Goal: Information Seeking & Learning: Learn about a topic

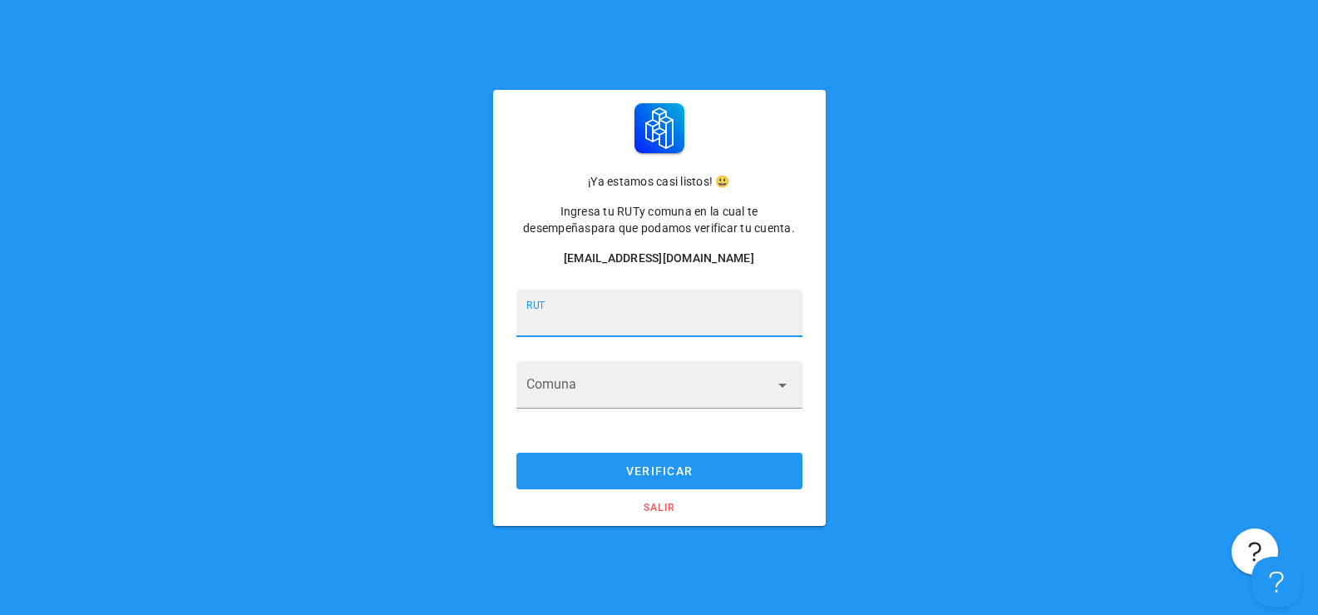
click at [567, 311] on input "RUT" at bounding box center [660, 321] width 266 height 27
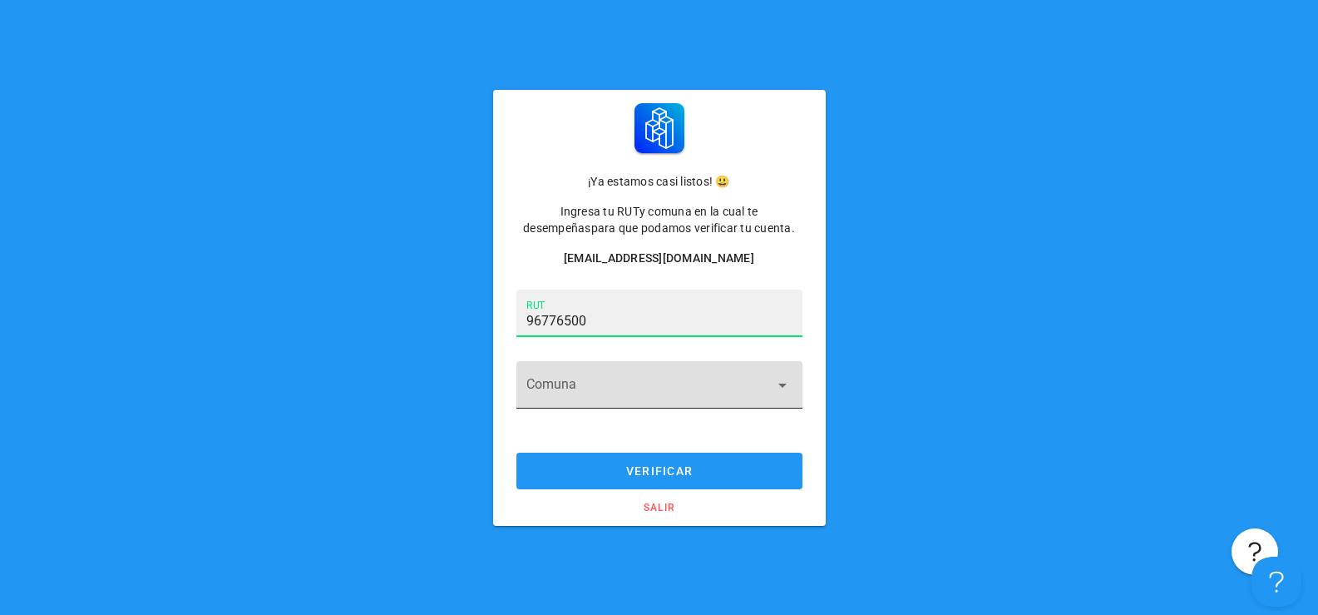
type input "9.677.650-0"
click at [561, 384] on input "Comuna" at bounding box center [648, 394] width 243 height 27
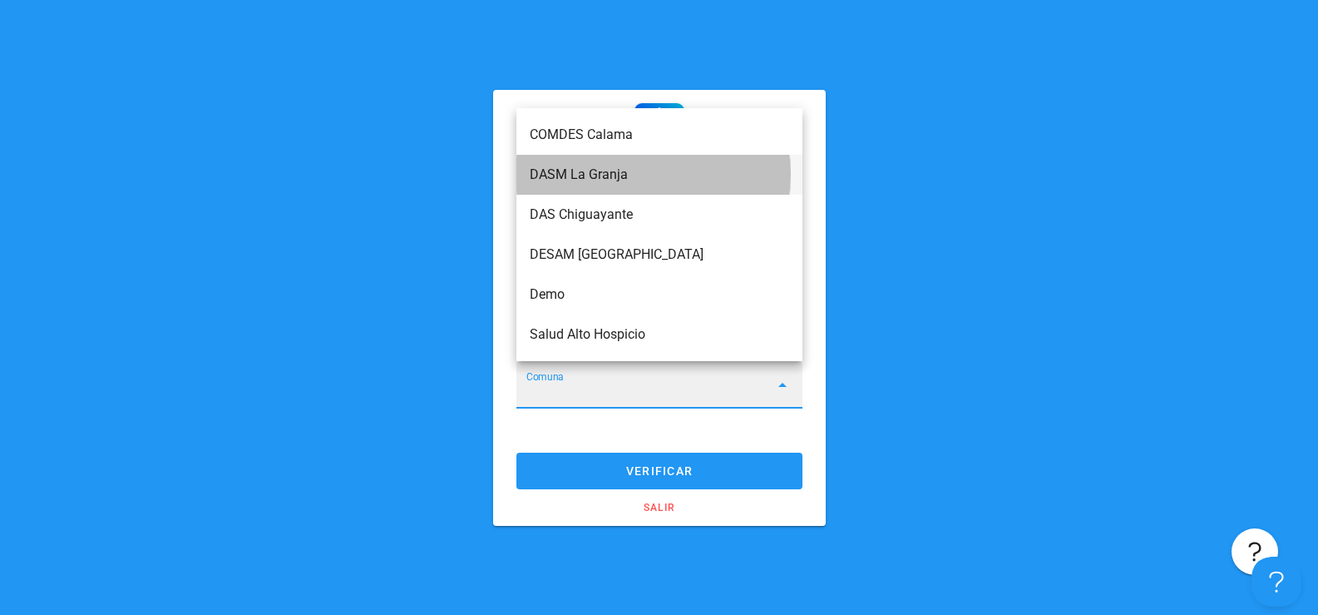
click at [603, 176] on div "DASM La Granja" at bounding box center [660, 174] width 260 height 16
type input "DASM La Granja"
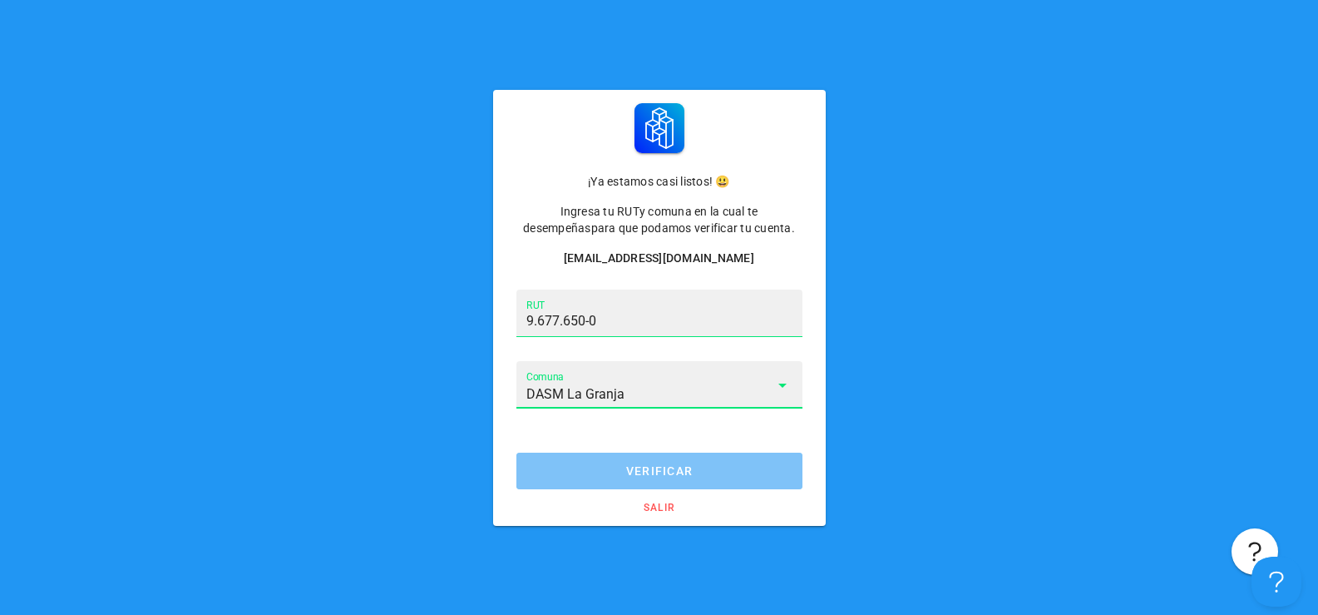
click at [656, 462] on button "verificar" at bounding box center [660, 471] width 286 height 37
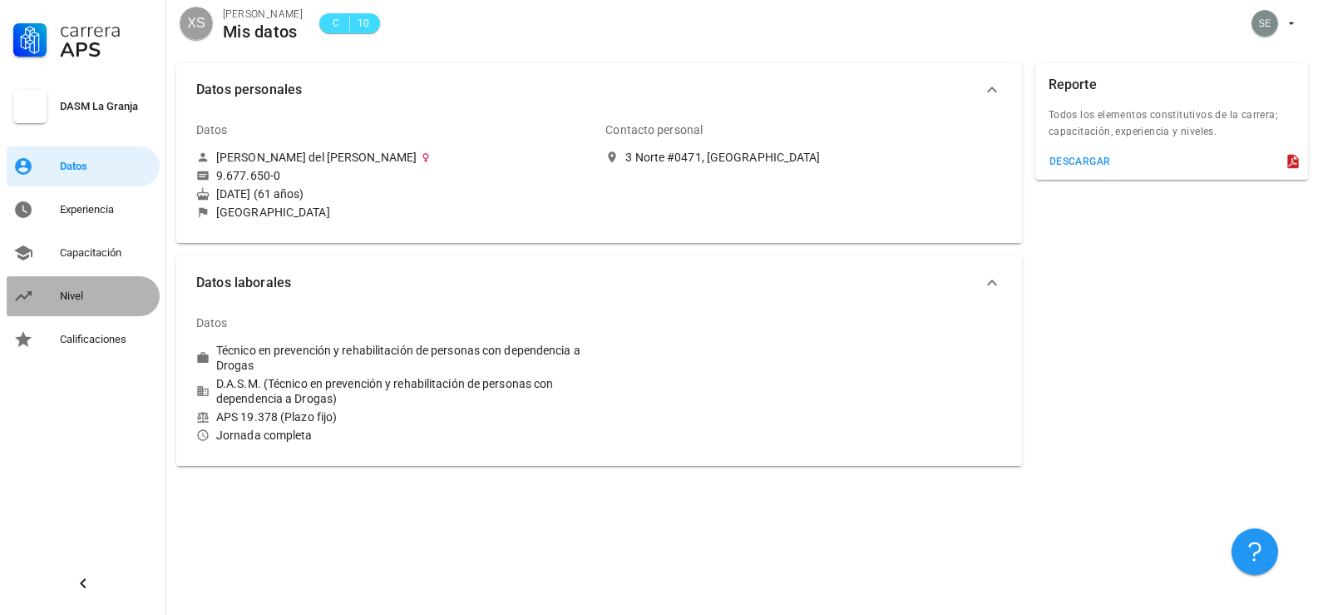
click at [73, 294] on div "Nivel" at bounding box center [106, 295] width 93 height 13
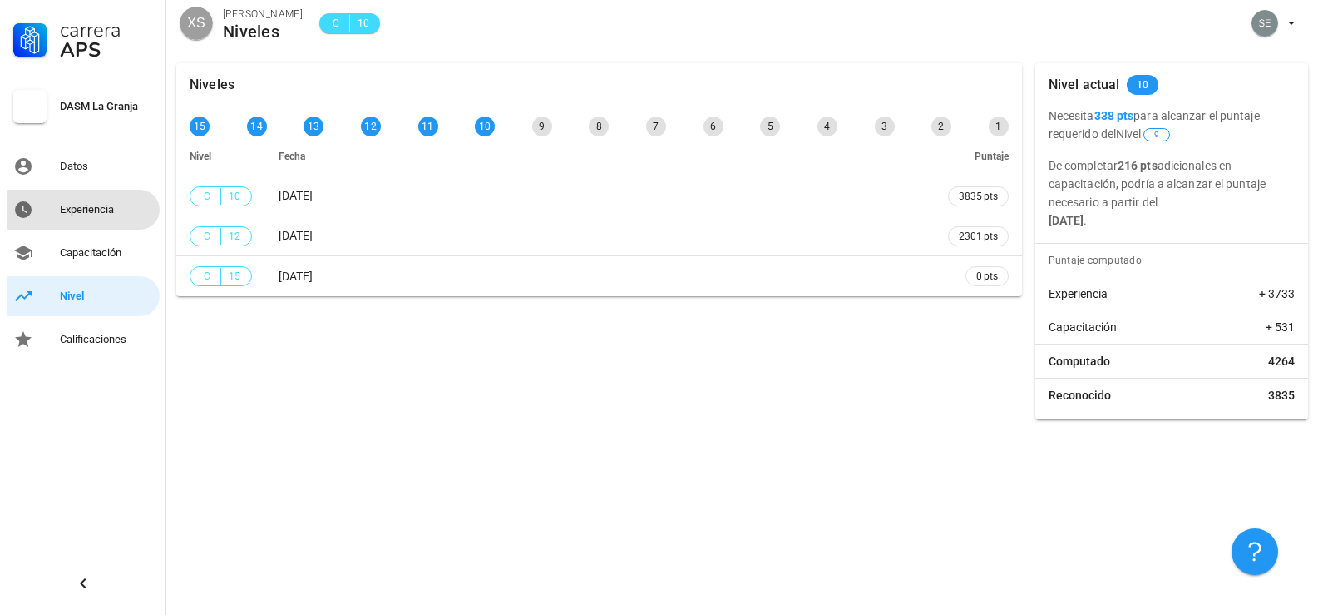
click at [85, 208] on div "Experiencia" at bounding box center [106, 209] width 93 height 13
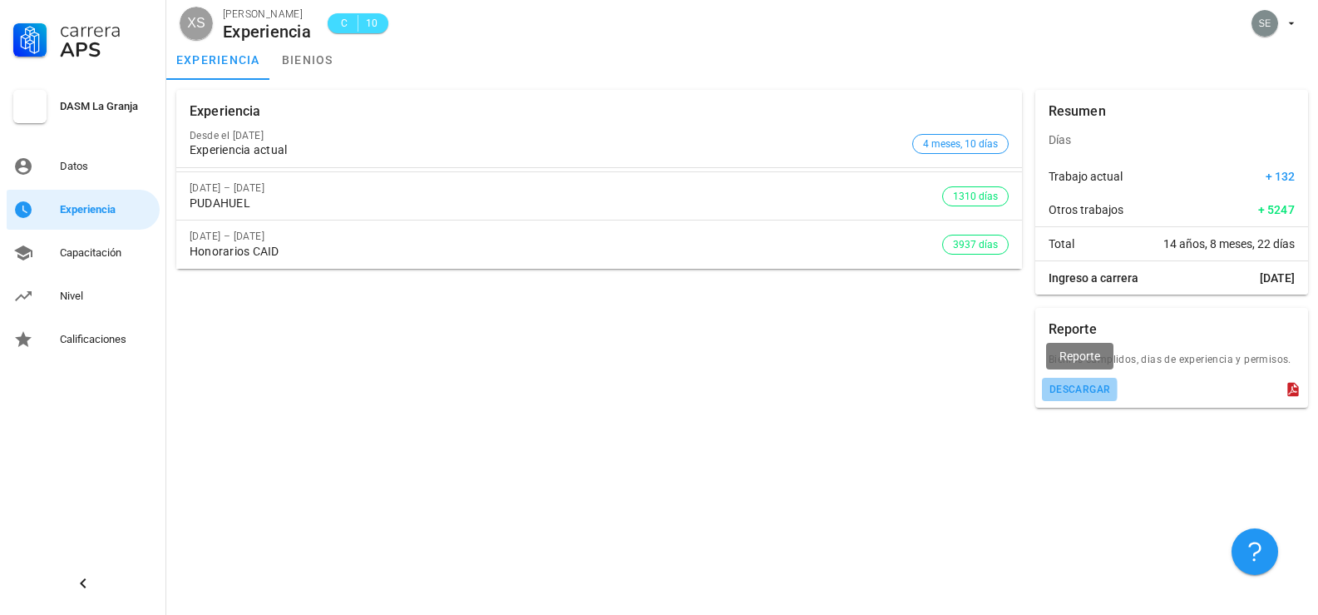
click at [1071, 389] on div "descargar" at bounding box center [1080, 389] width 62 height 12
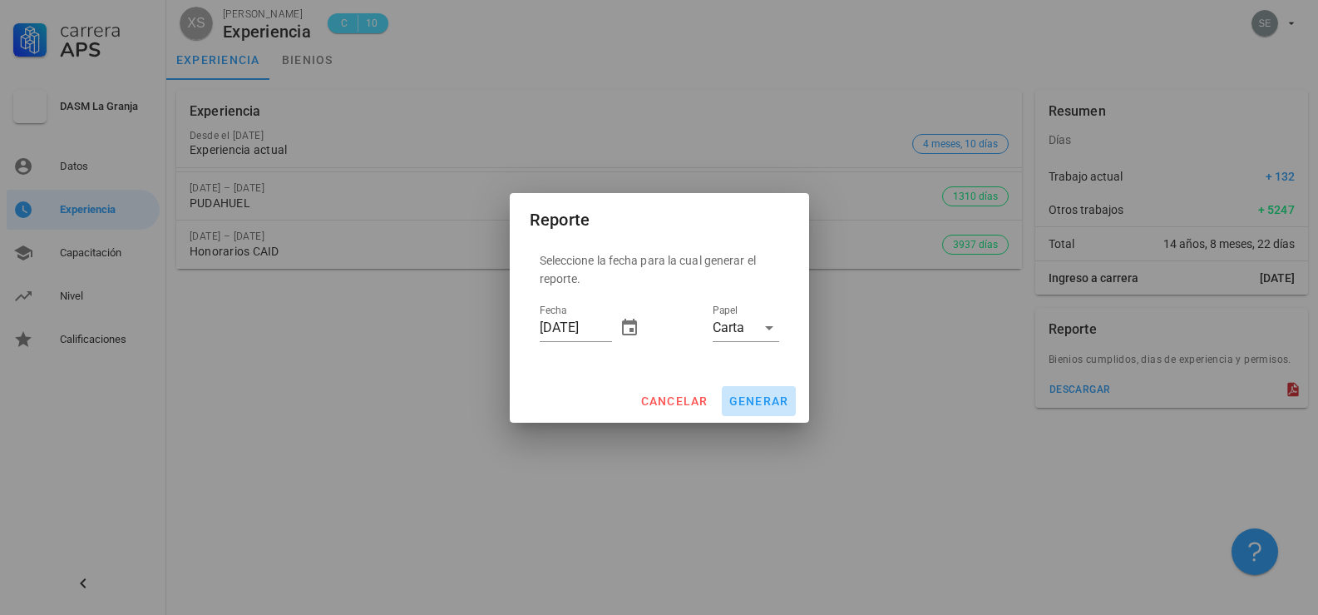
click at [755, 400] on span "generar" at bounding box center [759, 400] width 61 height 13
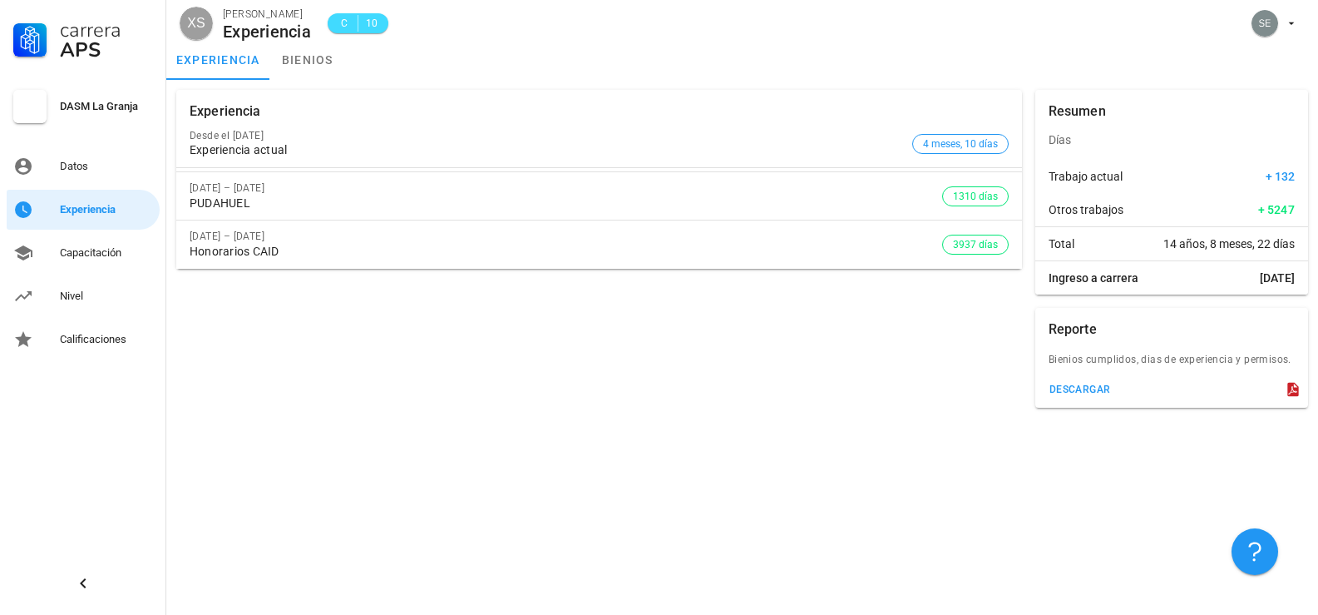
click at [280, 235] on div "23 de mar. de 2003 – 31 de dic. de 2013" at bounding box center [566, 236] width 753 height 12
click at [299, 62] on link "bienios" at bounding box center [307, 60] width 75 height 40
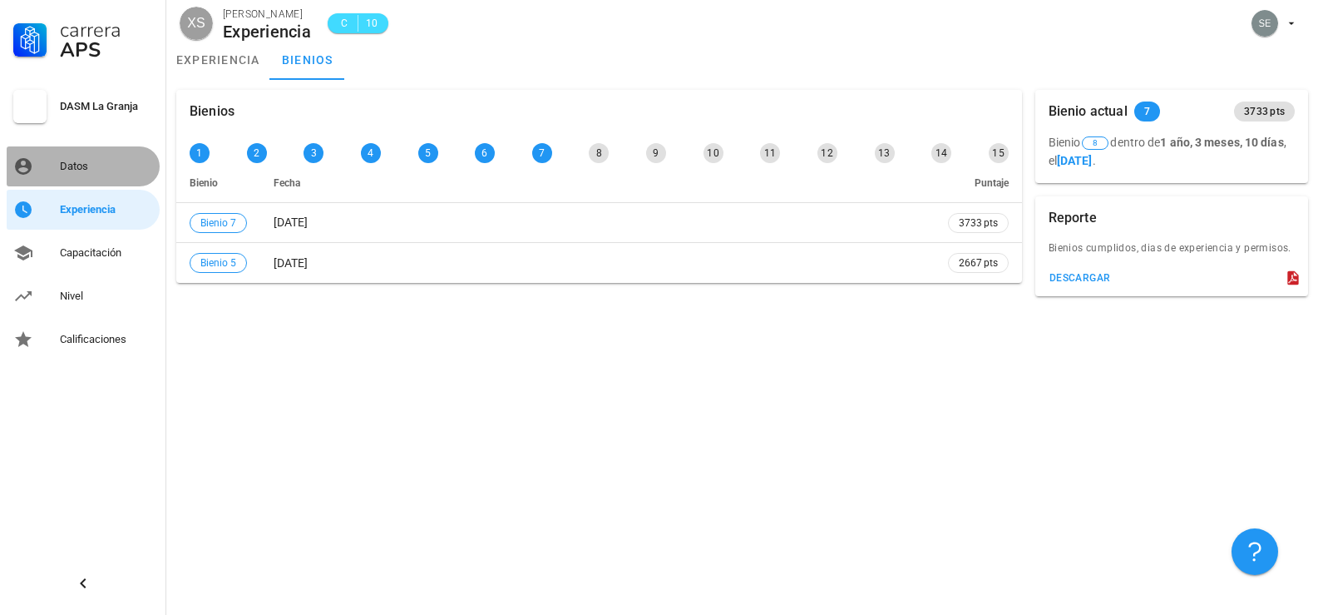
click at [89, 170] on div "Datos" at bounding box center [106, 166] width 93 height 13
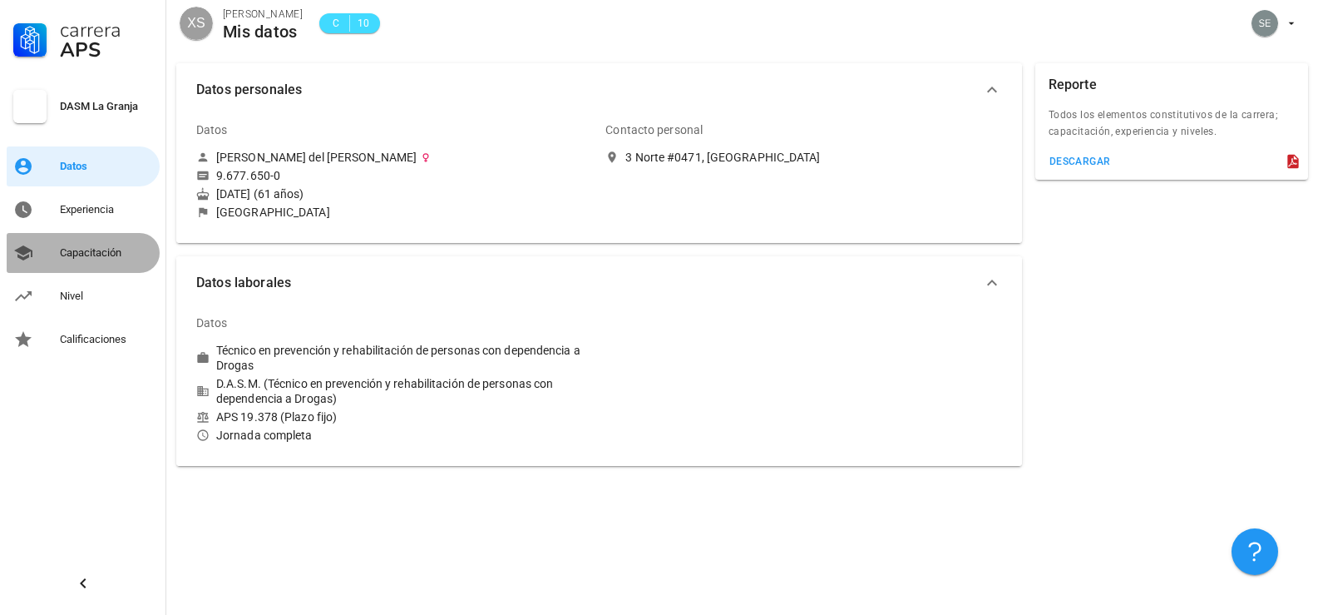
click at [88, 254] on div "Capacitación" at bounding box center [106, 252] width 93 height 13
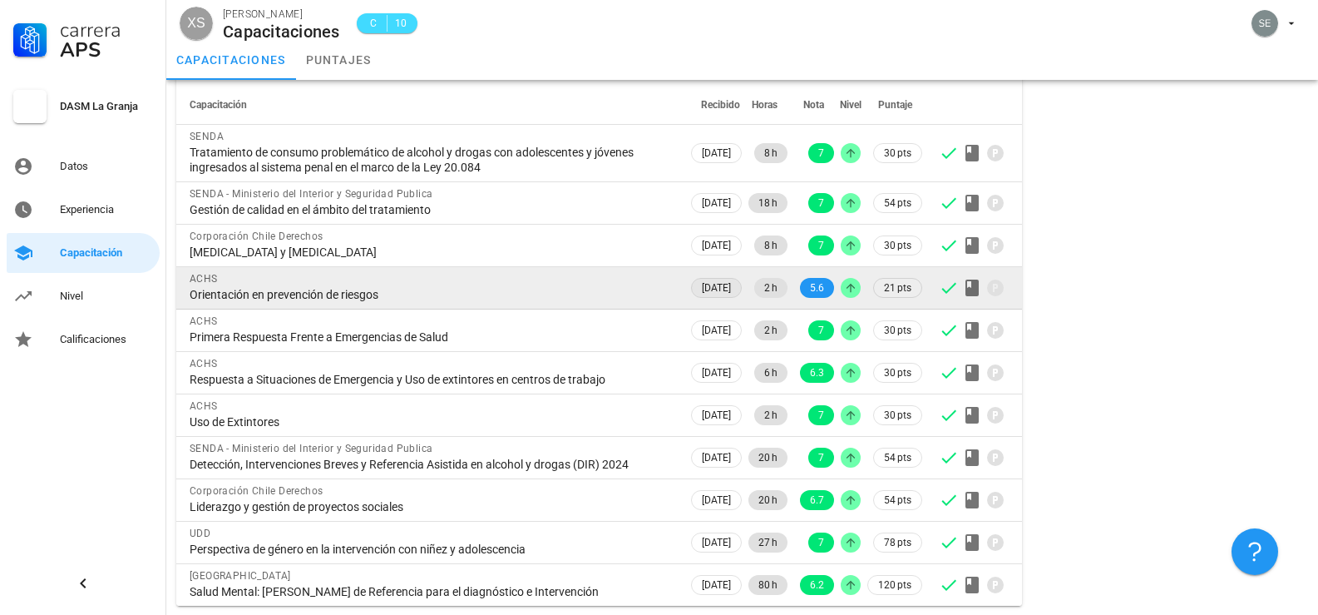
scroll to position [116, 0]
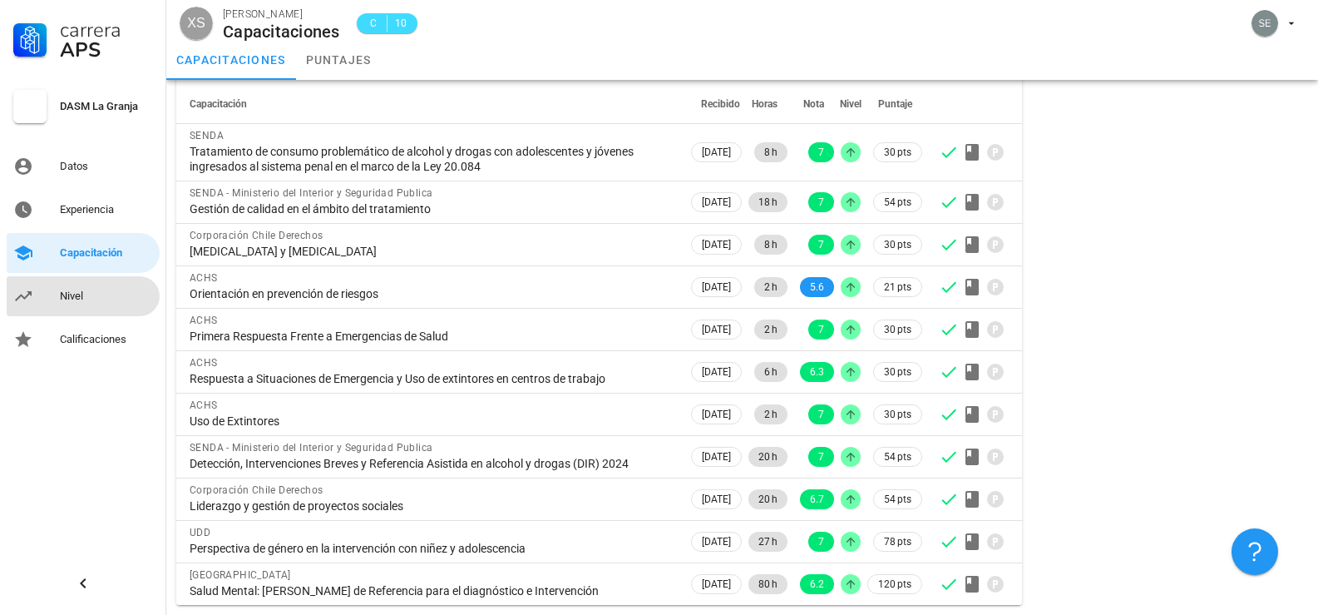
click at [68, 299] on div "Nivel" at bounding box center [106, 295] width 93 height 13
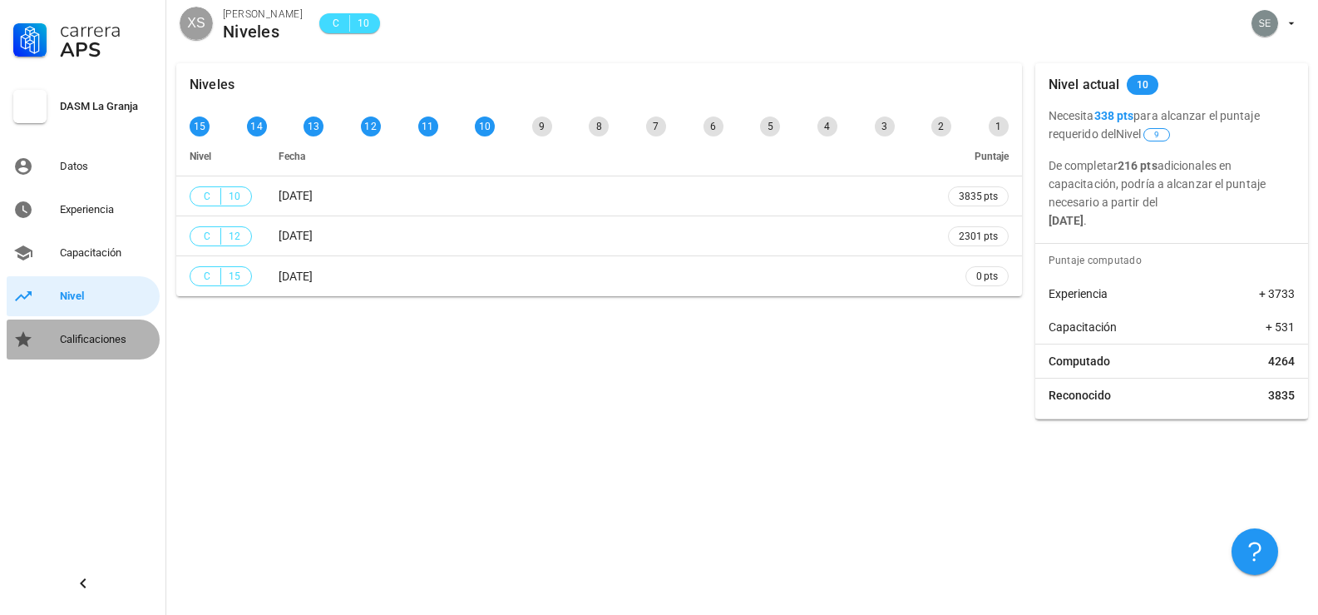
click at [84, 340] on div "Calificaciones" at bounding box center [106, 339] width 93 height 13
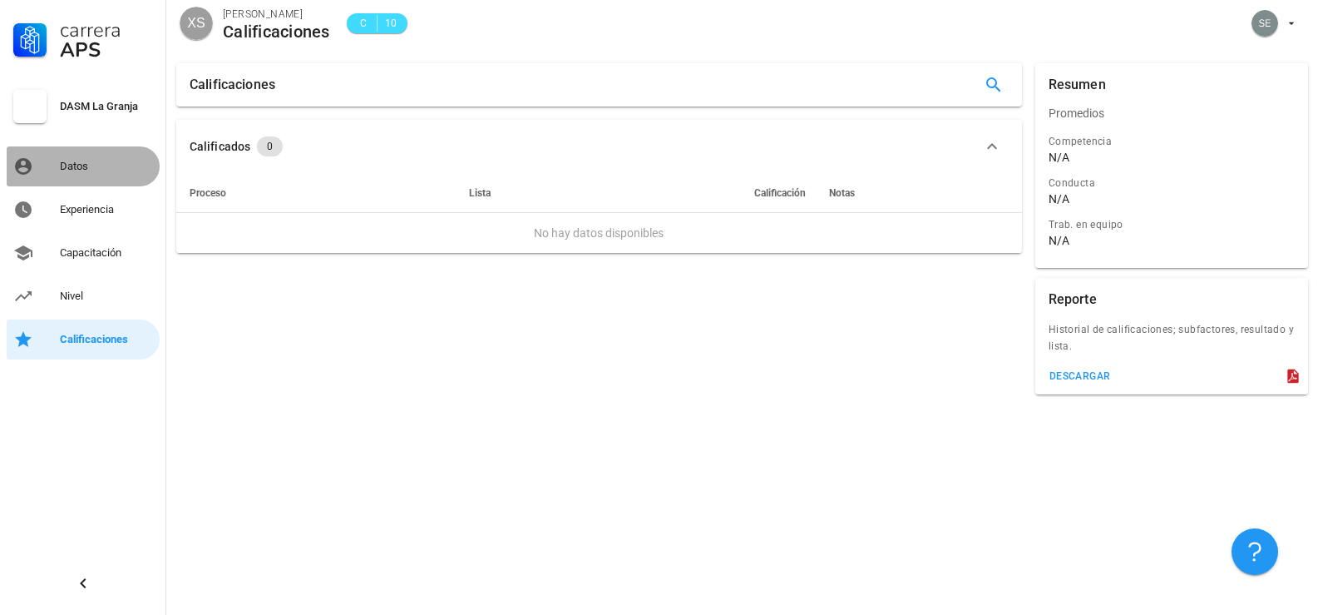
click at [82, 167] on div "Datos" at bounding box center [106, 166] width 93 height 13
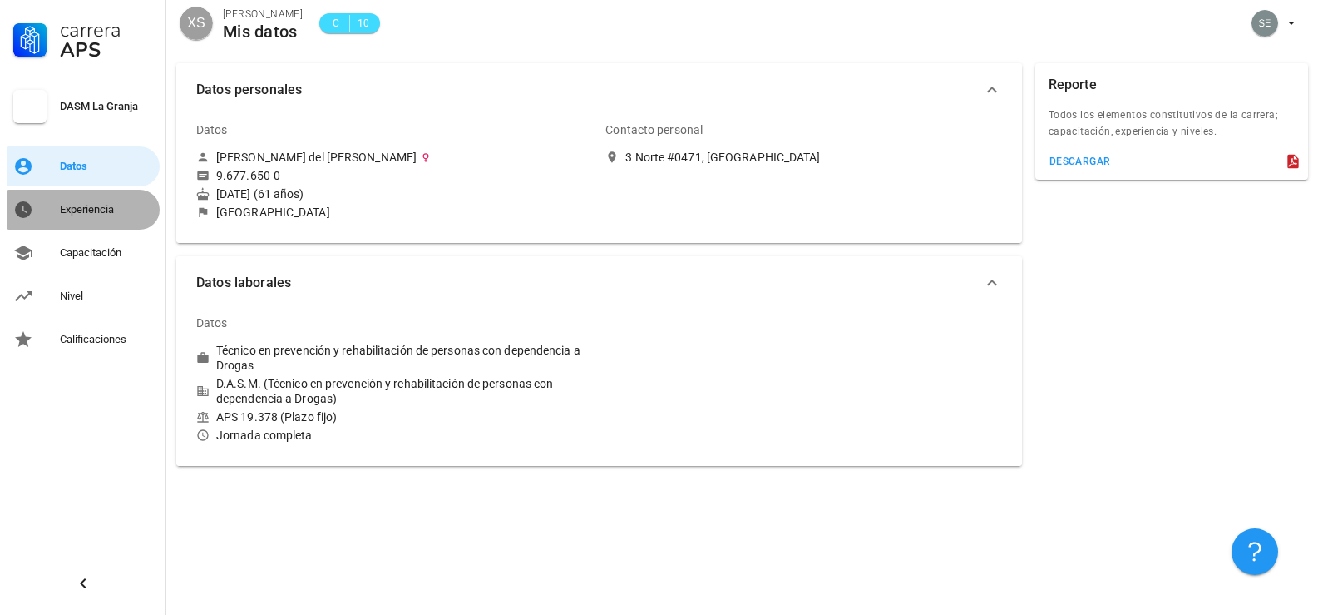
click at [82, 206] on div "Experiencia" at bounding box center [106, 209] width 93 height 13
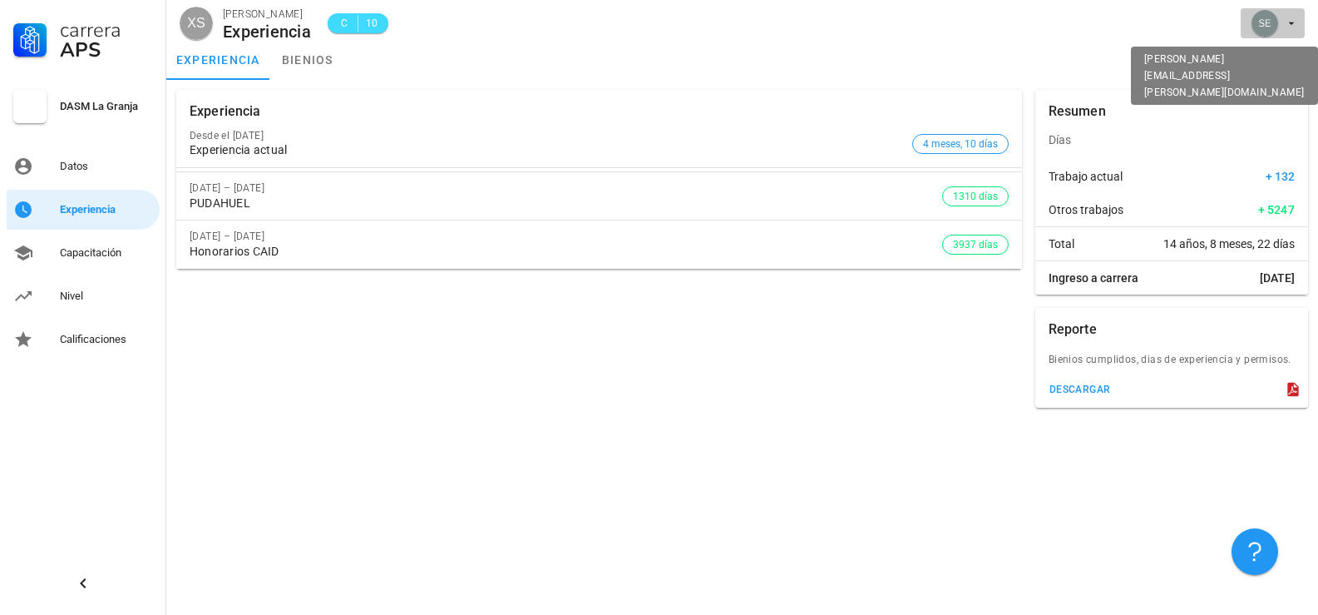
click at [1295, 27] on icon "button" at bounding box center [1291, 23] width 13 height 13
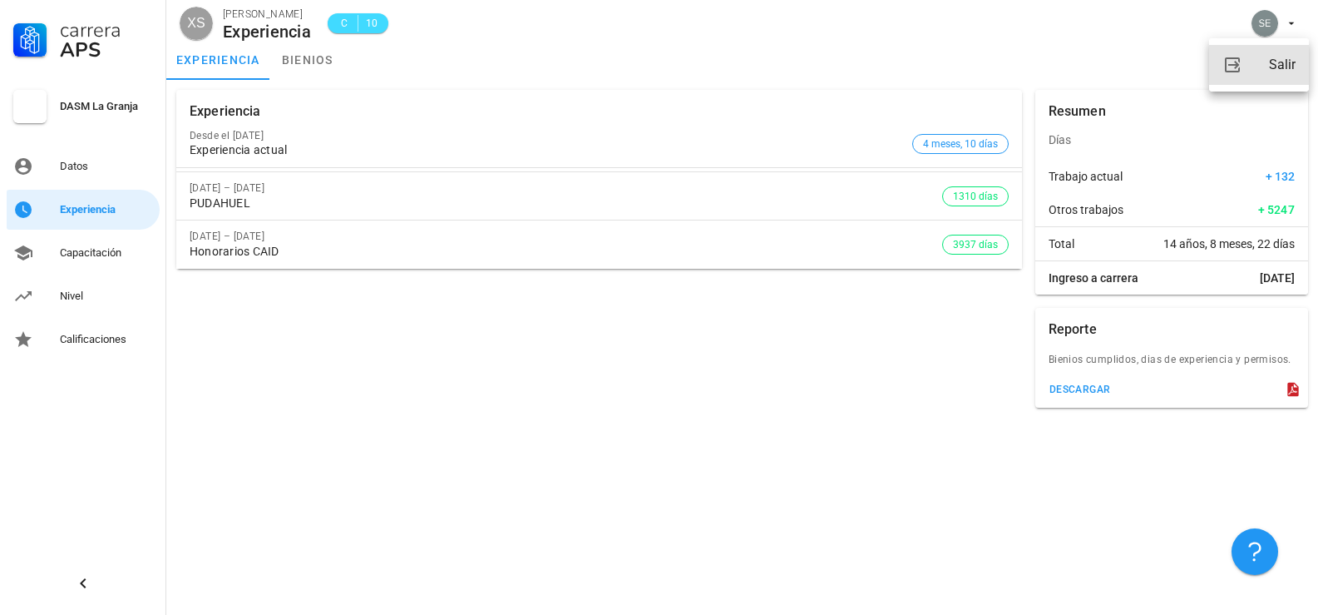
click at [1290, 65] on div "Salir" at bounding box center [1282, 64] width 27 height 33
